Goal: Communication & Community: Answer question/provide support

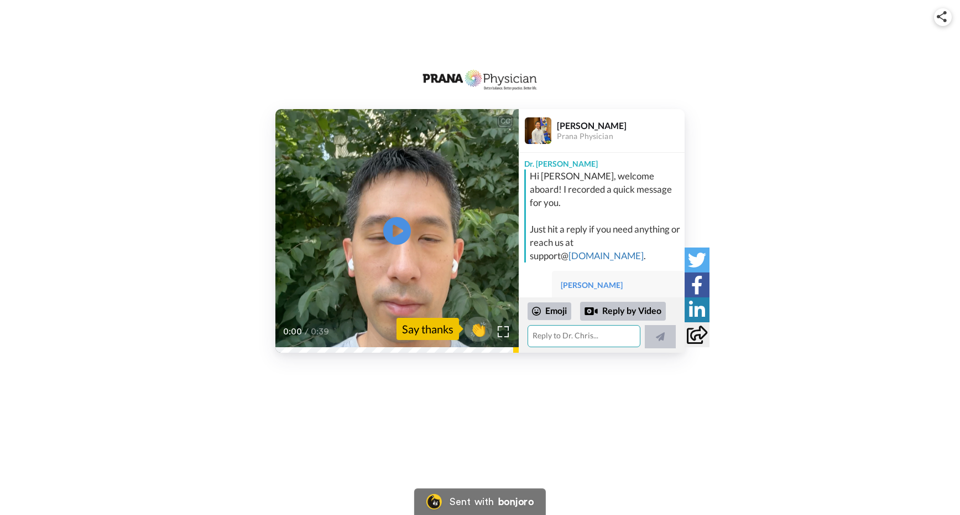
click at [567, 335] on textarea at bounding box center [584, 336] width 113 height 22
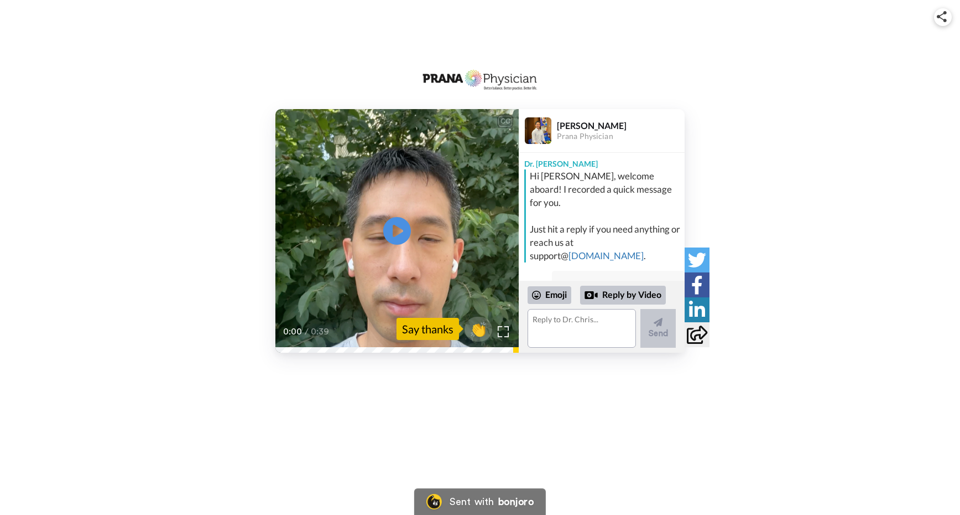
click at [657, 354] on div "CC Play/Pause 0:00 / 0:39 👏 Say thanks [PERSON_NAME] Physician Dr. [PERSON_NAME…" at bounding box center [480, 193] width 960 height 386
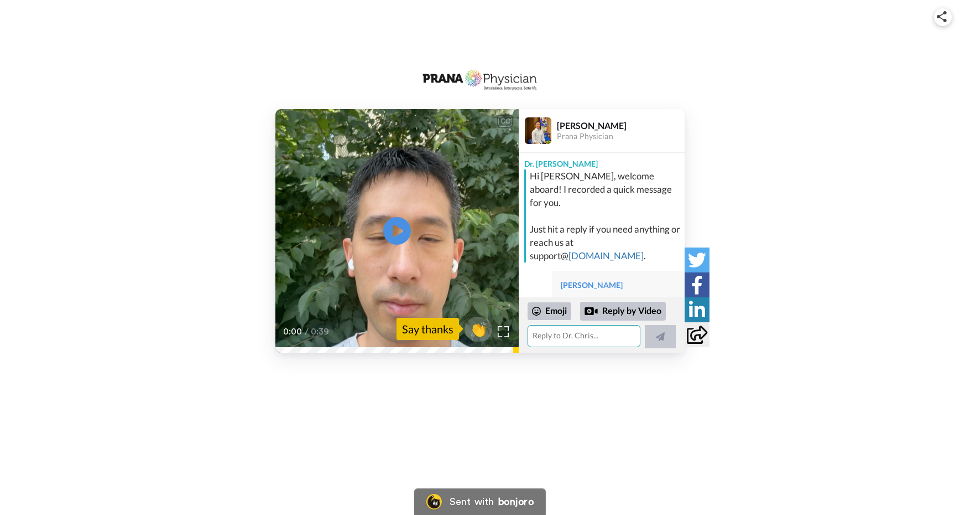
click at [584, 334] on textarea at bounding box center [584, 336] width 113 height 22
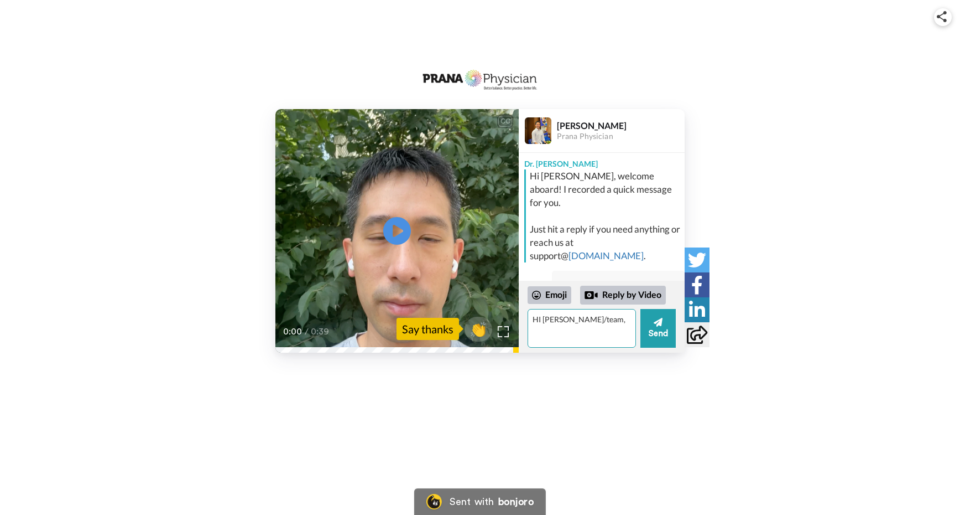
type textarea "HI [PERSON_NAME]/team,"
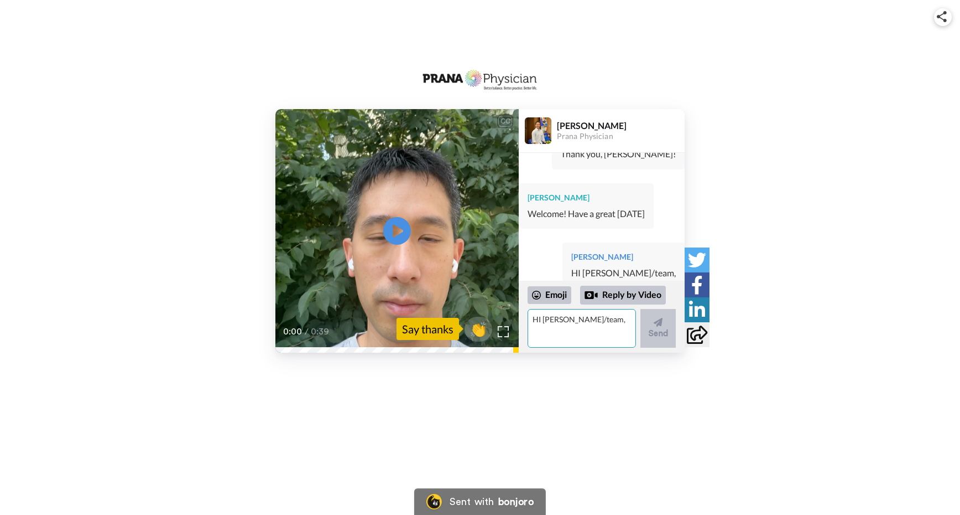
click at [553, 320] on textarea "HI [PERSON_NAME]/team," at bounding box center [582, 328] width 108 height 39
click at [626, 316] on textarea "HI [PERSON_NAME]/team - I thought it might be helpful if I send a few notes abo…" at bounding box center [582, 328] width 108 height 39
click at [604, 340] on textarea "HI [PERSON_NAME]/team - I thought it might be helpful if I send a few notes abo…" at bounding box center [582, 328] width 108 height 39
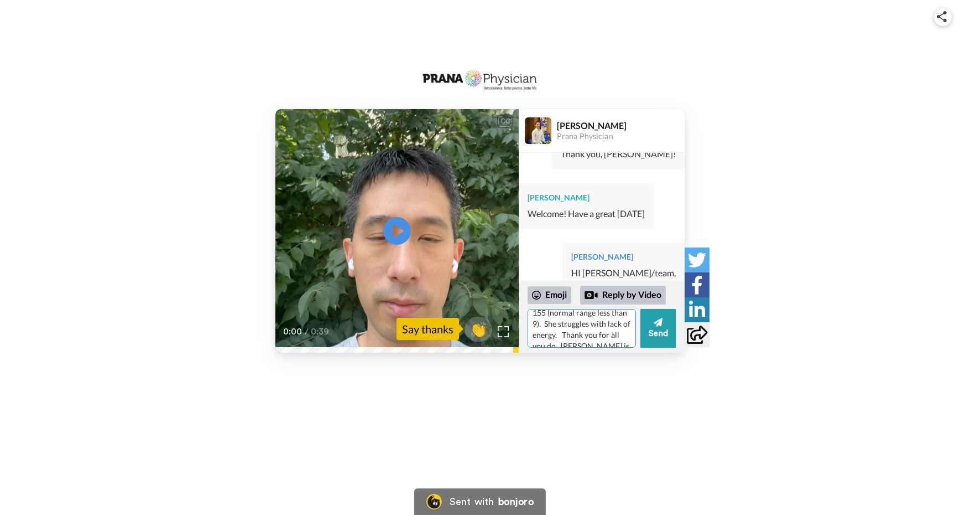
scroll to position [113, 0]
click at [562, 336] on textarea "HI [PERSON_NAME]/team - I thought it might be helpful if I send a few notes abo…" at bounding box center [582, 328] width 108 height 39
click at [562, 319] on textarea "HI [PERSON_NAME]/team - I thought it might be helpful if I send a few notes abo…" at bounding box center [582, 328] width 108 height 39
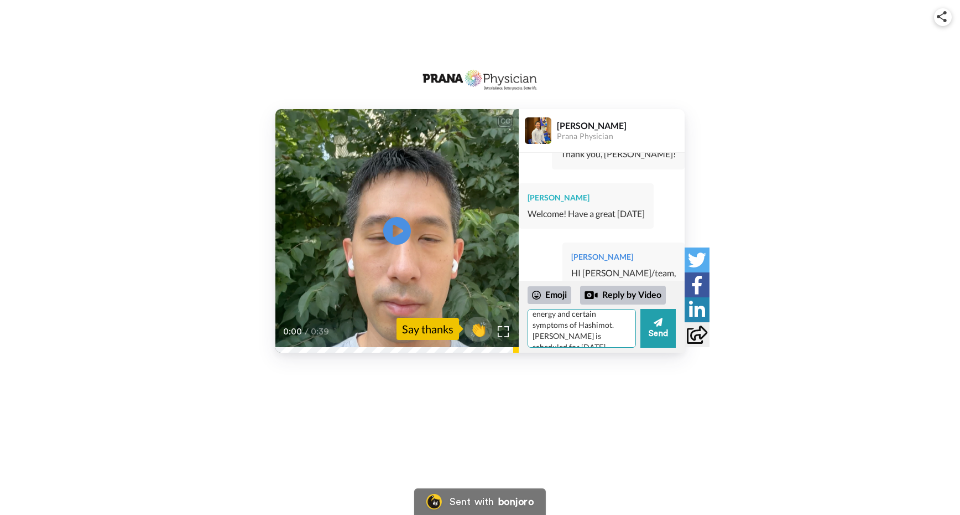
click at [565, 326] on textarea "HI [PERSON_NAME]/team - I thought it might be helpful if I send a few notes abo…" at bounding box center [582, 328] width 108 height 39
click at [574, 325] on textarea "HI [PERSON_NAME]/team - I thought it might be helpful if I send a few notes abo…" at bounding box center [582, 328] width 108 height 39
click at [624, 325] on textarea "HI [PERSON_NAME]/team - I thought it might be helpful if I send a few notes abo…" at bounding box center [582, 328] width 108 height 39
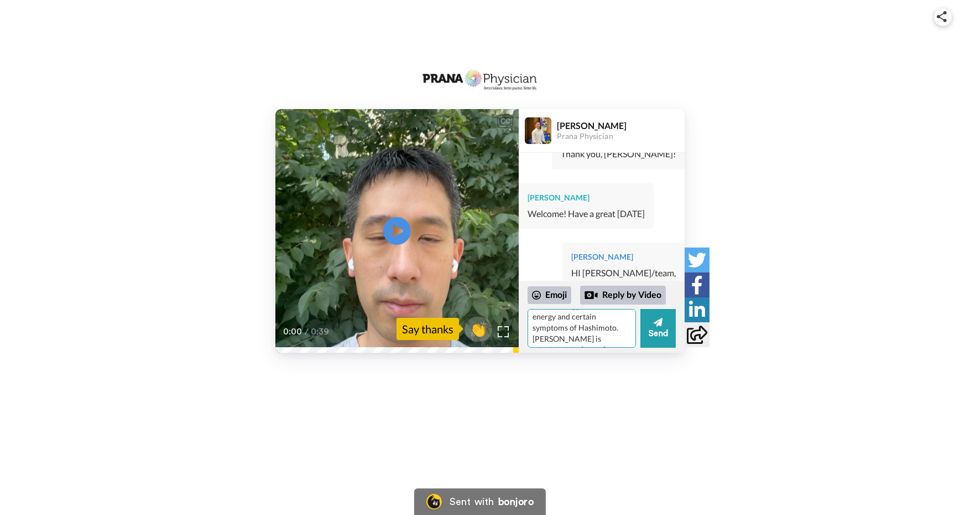
scroll to position [124, 0]
click at [624, 325] on textarea "HI [PERSON_NAME]/team - I thought it might be helpful if I send a few notes abo…" at bounding box center [582, 328] width 108 height 39
click at [621, 321] on textarea "HI [PERSON_NAME]/team - I thought it might be helpful if I send a few notes abo…" at bounding box center [582, 328] width 108 height 39
click at [603, 335] on textarea "HI [PERSON_NAME]/team - I thought it might be helpful if I send a few notes abo…" at bounding box center [582, 328] width 108 height 39
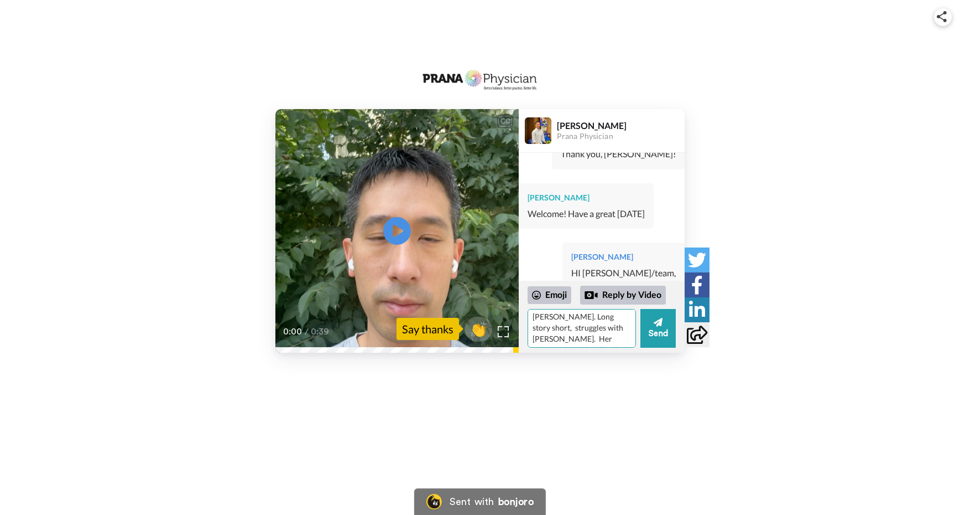
scroll to position [37, 0]
click at [598, 329] on textarea "HI [PERSON_NAME]/team - I thought it might be helpful if I send a few notes abo…" at bounding box center [582, 328] width 108 height 39
click at [594, 326] on textarea "HI [PERSON_NAME]/team - I thought it might be helpful if I send a few notes abo…" at bounding box center [582, 328] width 108 height 39
click at [609, 316] on textarea "HI [PERSON_NAME]/team - I thought it might be helpful if I send a few notes abo…" at bounding box center [582, 328] width 108 height 39
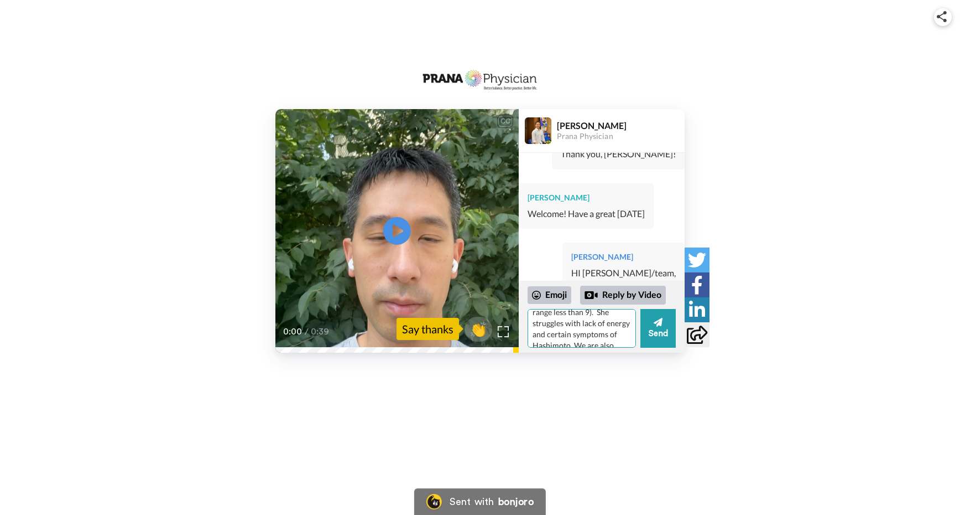
click at [621, 333] on textarea "HI [PERSON_NAME]/team - I thought it might be helpful if I send a few notes abo…" at bounding box center [582, 328] width 108 height 39
click at [603, 320] on textarea "HI [PERSON_NAME]/team - I thought it might be helpful if I send a few notes abo…" at bounding box center [582, 328] width 108 height 39
click at [580, 335] on textarea "HI [PERSON_NAME]/team - I thought it might be helpful if I send a few notes abo…" at bounding box center [582, 328] width 108 height 39
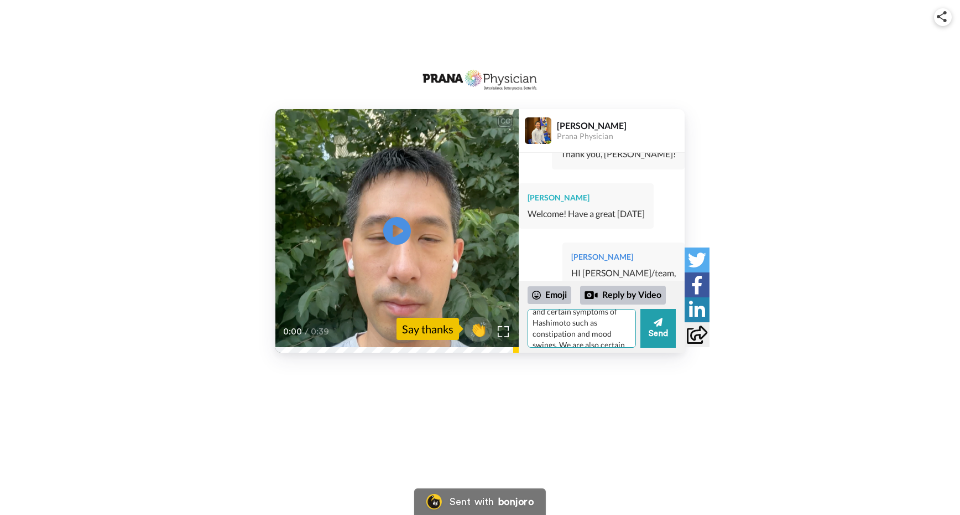
scroll to position [131, 0]
click at [602, 323] on textarea "HI [PERSON_NAME]/team - I thought it might be helpful if I send a few notes abo…" at bounding box center [582, 328] width 108 height 39
type textarea "HI [PERSON_NAME]/team - I thought it might be helpful if I send a few notes abo…"
click at [660, 329] on button "Send" at bounding box center [658, 328] width 35 height 39
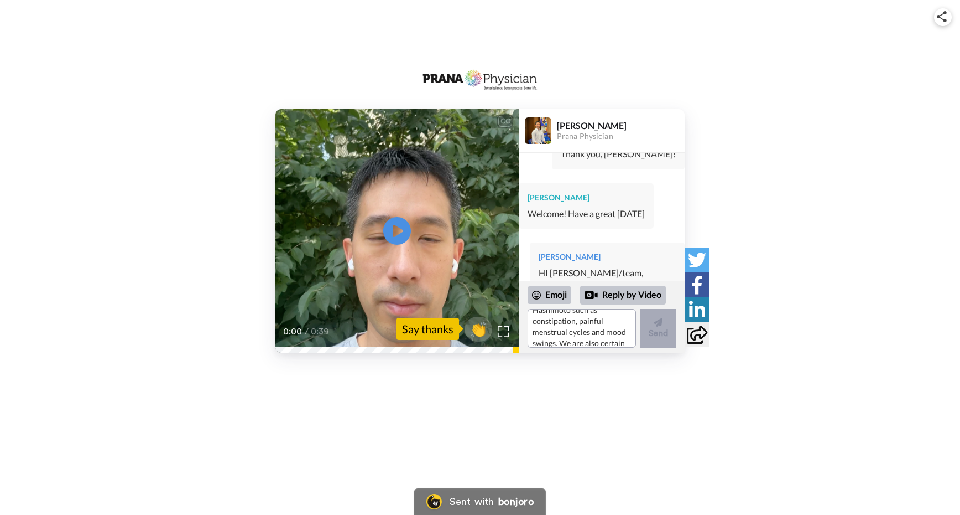
scroll to position [0, 0]
